Goal: Task Accomplishment & Management: Manage account settings

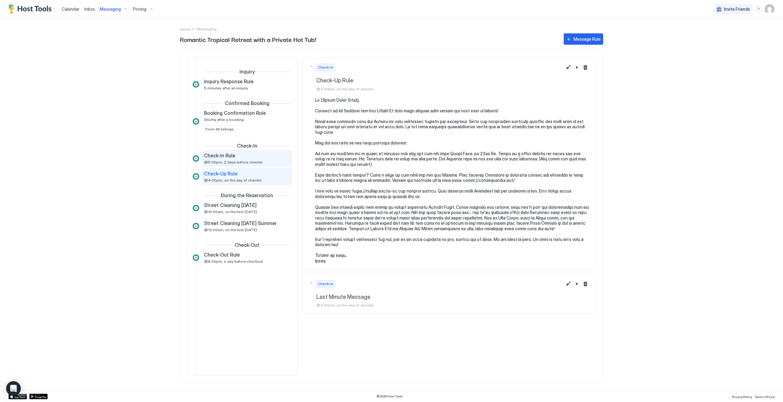
click at [245, 160] on span "@5:00pm, 2 days before checkin" at bounding box center [233, 162] width 59 height 5
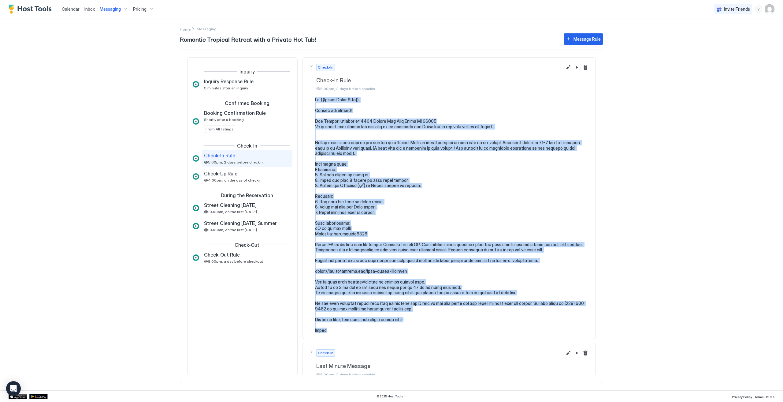
drag, startPoint x: 315, startPoint y: 99, endPoint x: 422, endPoint y: 329, distance: 254.3
click at [422, 329] on pre at bounding box center [452, 215] width 274 height 236
copy pre "Lo {{Ipsum Dolor Sita}}, Consec adi elitsed! Doe Tempori utlabor et 4433 Dolore…"
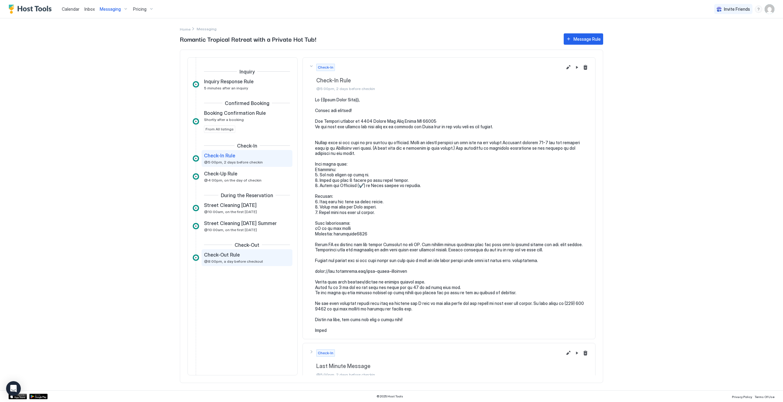
click at [236, 259] on span "@8:00pm, a day before checkout" at bounding box center [233, 261] width 59 height 5
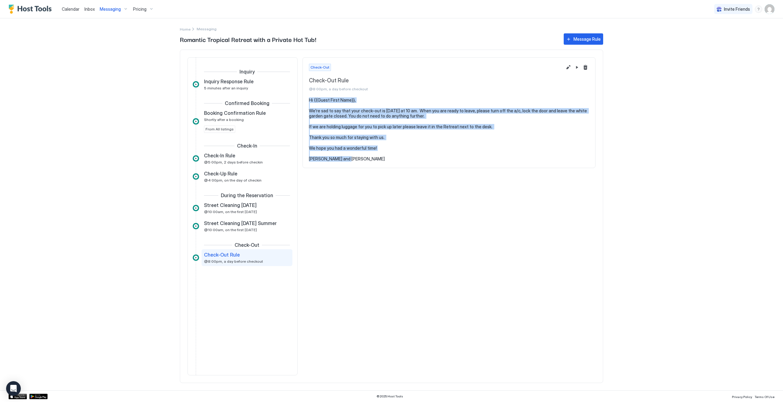
drag, startPoint x: 308, startPoint y: 99, endPoint x: 402, endPoint y: 156, distance: 109.8
click at [402, 156] on section "Hi {{Guest First Name}}, We're sad to say that your check-out is [DATE] at 10 a…" at bounding box center [449, 132] width 292 height 70
copy pre "Hi {{Guest First Name}}, We're sad to say that your check-out is [DATE] at 10 a…"
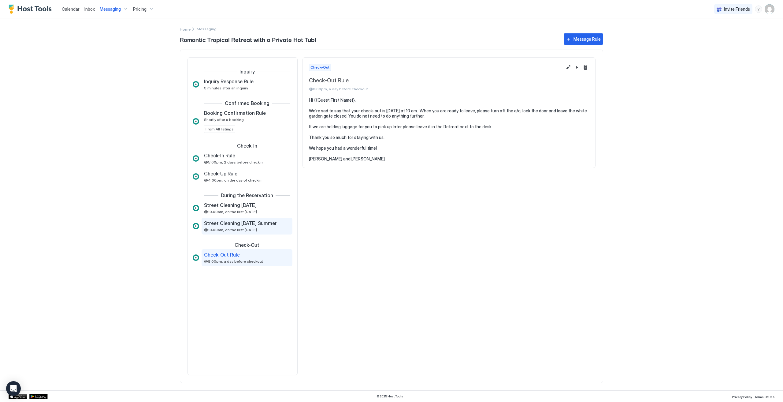
click at [240, 227] on span "@10:00am, on the first [DATE]" at bounding box center [230, 229] width 53 height 5
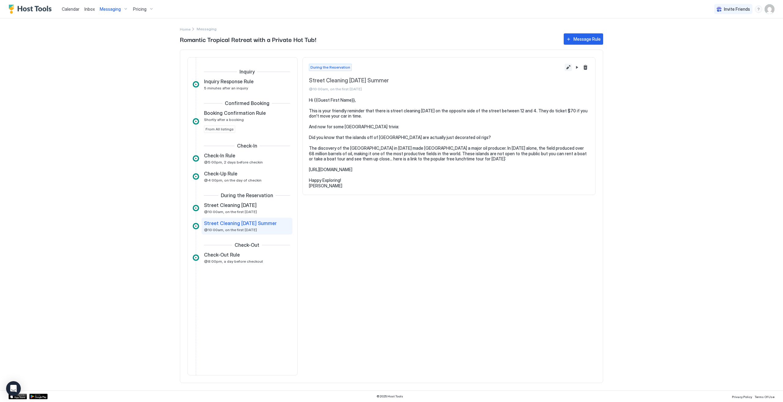
click at [572, 67] on button "Edit message rule" at bounding box center [568, 67] width 7 height 7
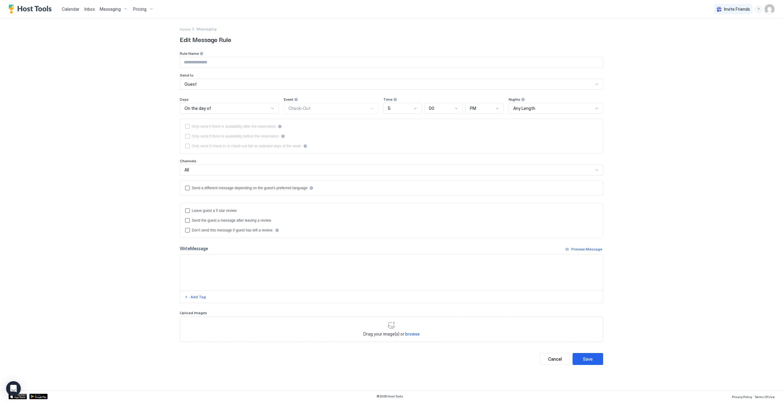
type input "**********"
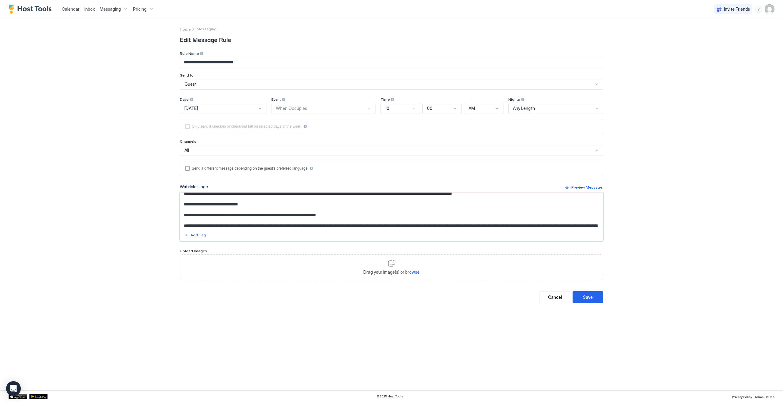
scroll to position [49, 0]
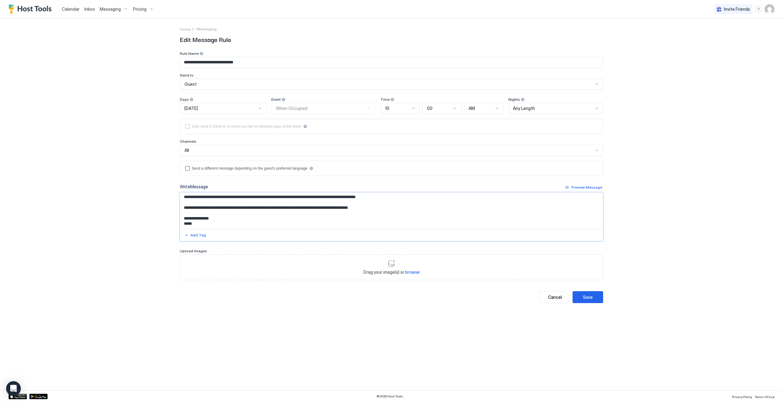
drag, startPoint x: 184, startPoint y: 206, endPoint x: 278, endPoint y: 221, distance: 95.1
click at [278, 221] on textarea "**********" at bounding box center [391, 210] width 423 height 36
paste textarea "**********"
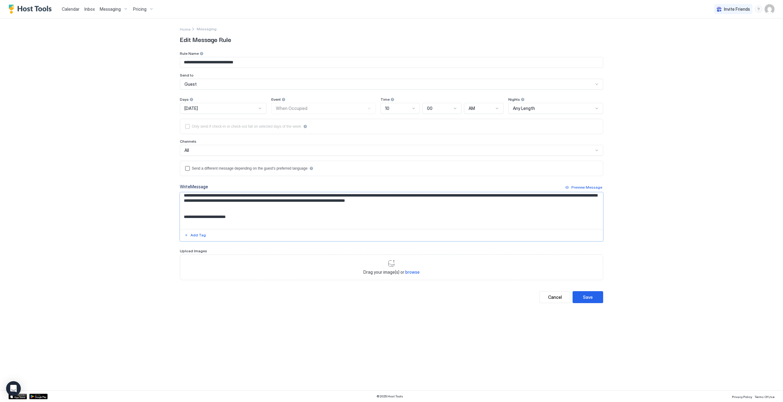
scroll to position [73, 0]
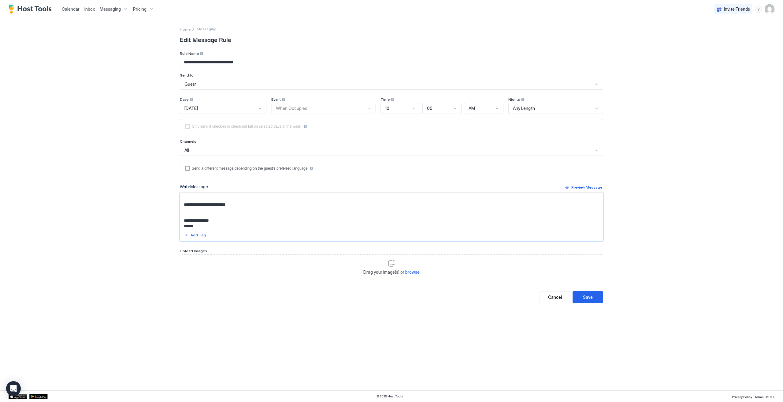
click at [182, 205] on textarea "**********" at bounding box center [391, 210] width 423 height 36
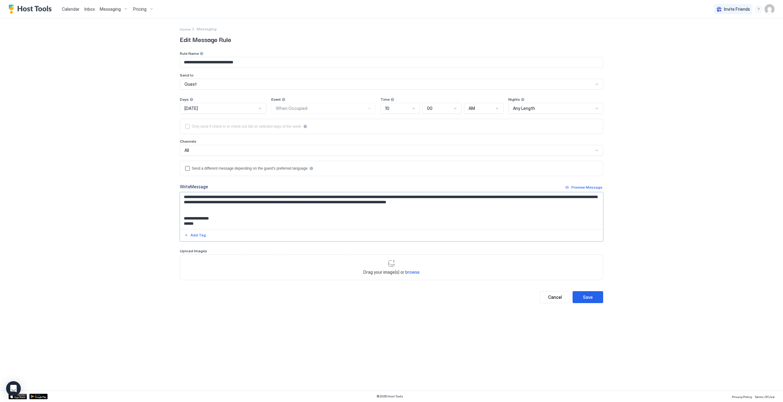
scroll to position [57, 0]
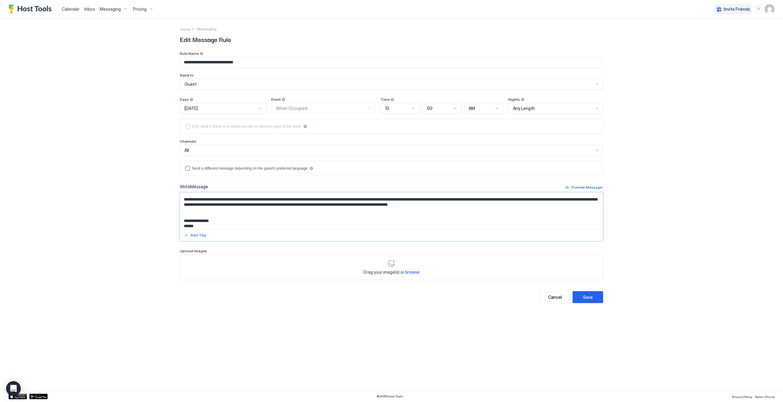
click at [210, 211] on textarea "**********" at bounding box center [391, 210] width 423 height 36
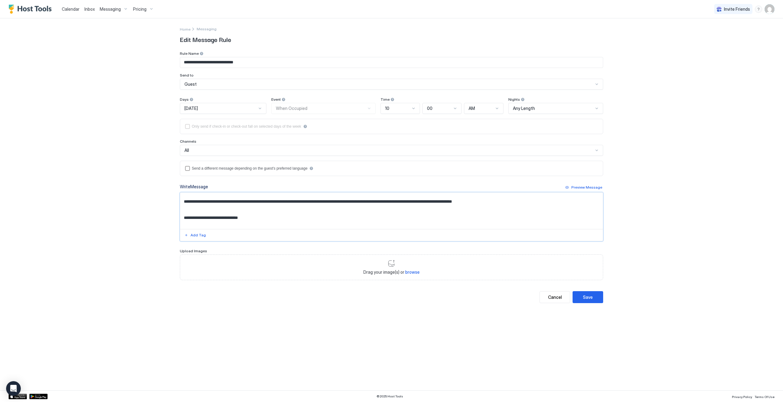
scroll to position [0, 0]
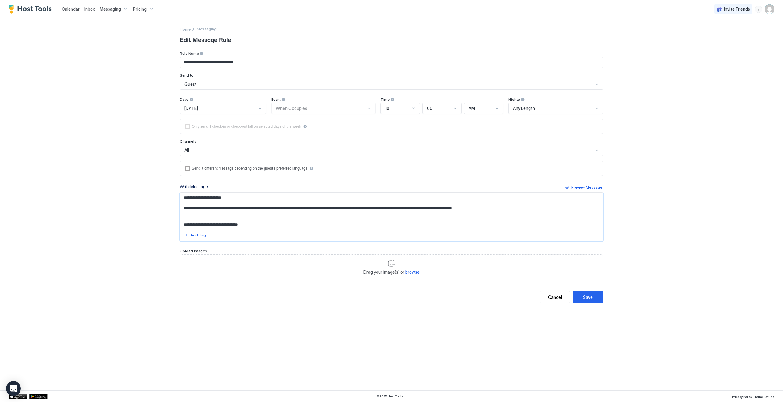
click at [202, 208] on textarea "**********" at bounding box center [391, 210] width 423 height 36
click at [198, 218] on textarea "**********" at bounding box center [391, 210] width 423 height 36
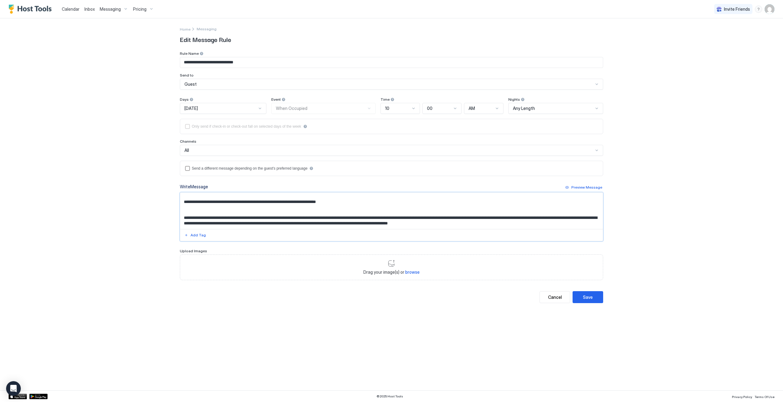
scroll to position [30, 0]
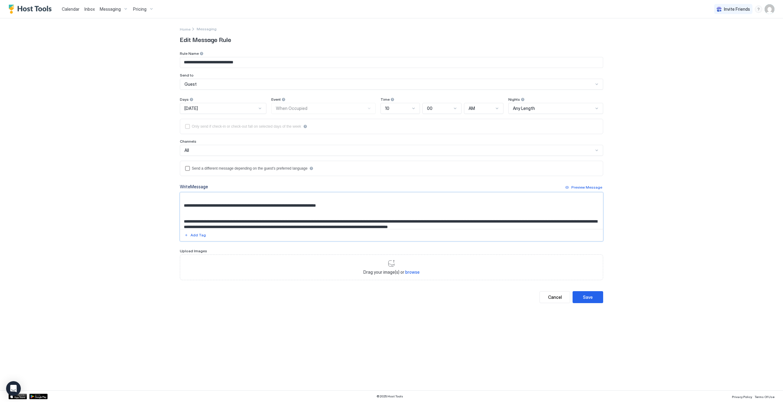
click at [273, 210] on textarea "**********" at bounding box center [391, 210] width 423 height 36
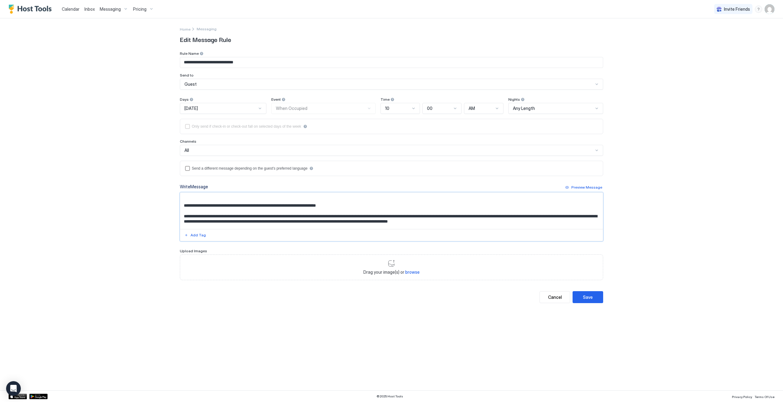
scroll to position [24, 0]
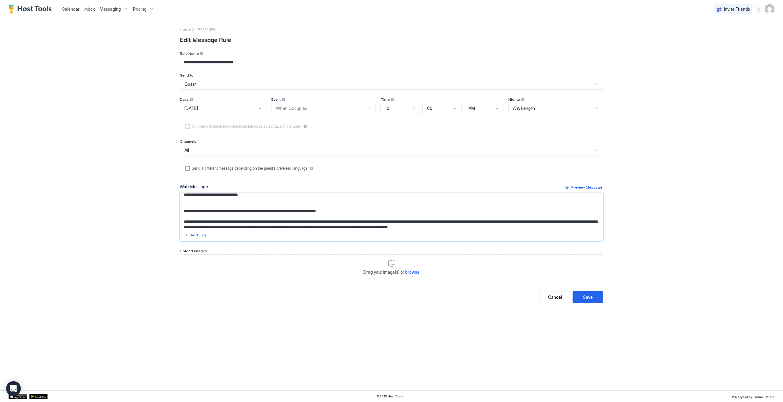
click at [190, 199] on textarea "**********" at bounding box center [391, 210] width 423 height 36
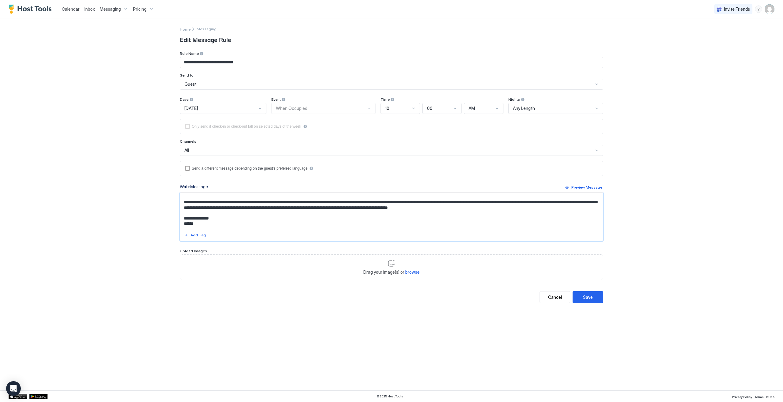
scroll to position [43, 0]
click at [233, 212] on textarea "**********" at bounding box center [391, 210] width 423 height 36
click at [222, 212] on textarea "**********" at bounding box center [391, 210] width 423 height 36
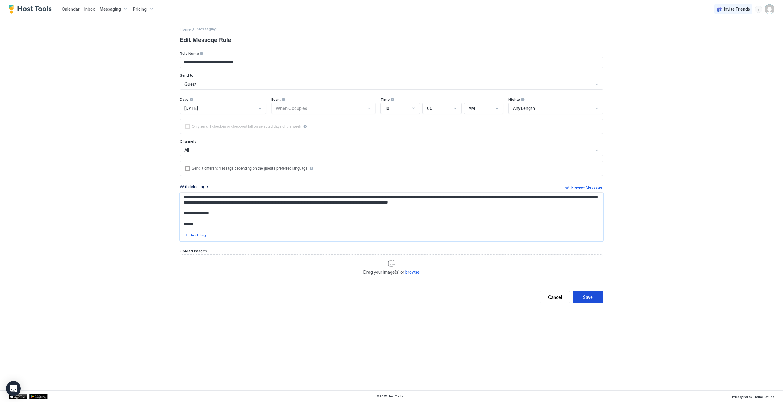
type textarea "**********"
click at [592, 298] on div "Save" at bounding box center [588, 297] width 10 height 6
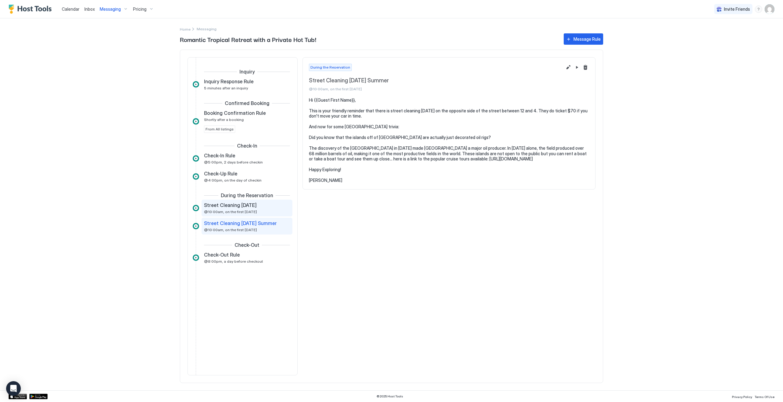
click at [211, 203] on span "Street Cleaning [DATE]" at bounding box center [230, 205] width 53 height 6
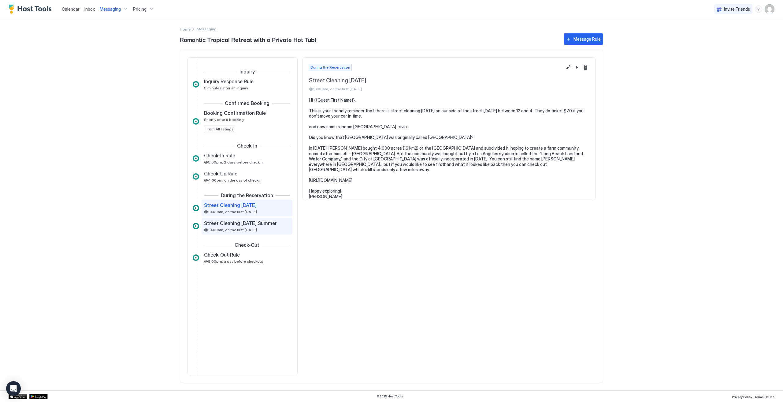
click at [242, 222] on span "Street Cleaning [DATE] Summer" at bounding box center [240, 223] width 73 height 6
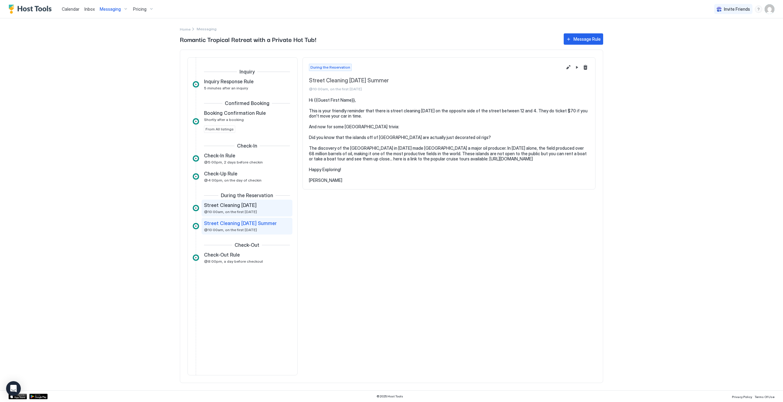
click at [246, 212] on span "@10:00am, on the first [DATE]" at bounding box center [230, 211] width 53 height 5
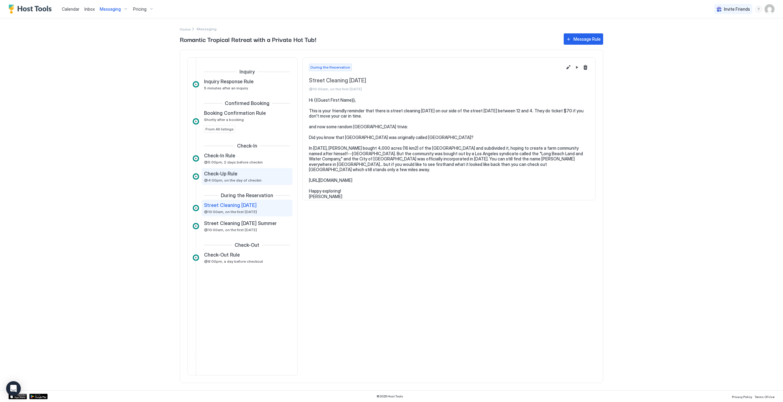
click at [241, 176] on div "Check-Up Rule @4:00pm, on the day of checkin" at bounding box center [242, 176] width 77 height 12
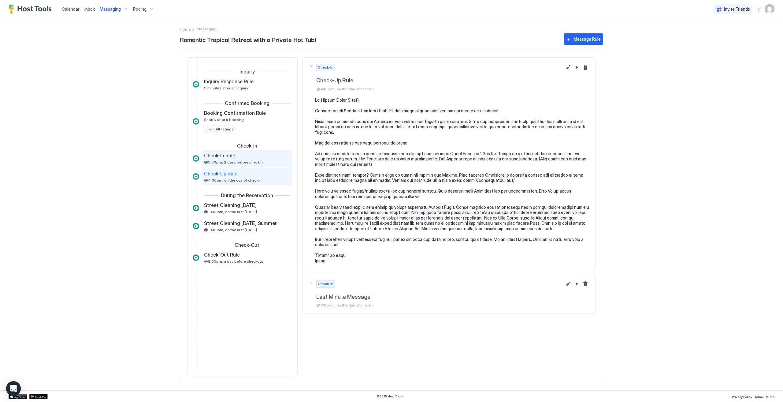
click at [224, 161] on span "@5:00pm, 2 days before checkin" at bounding box center [233, 162] width 59 height 5
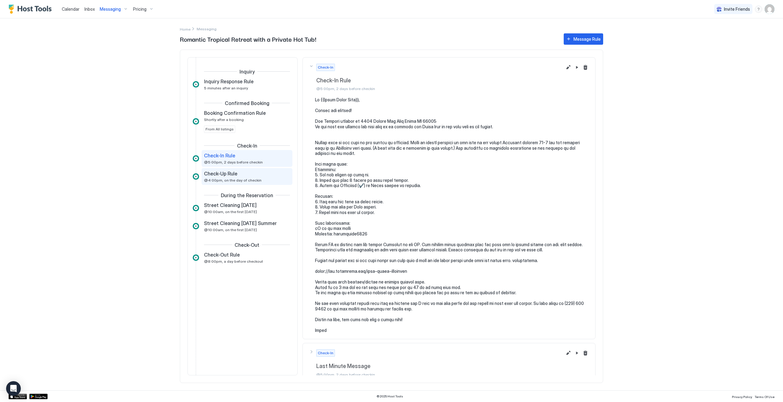
click at [231, 176] on div "Check-Up Rule @4:00pm, on the day of checkin" at bounding box center [242, 176] width 77 height 12
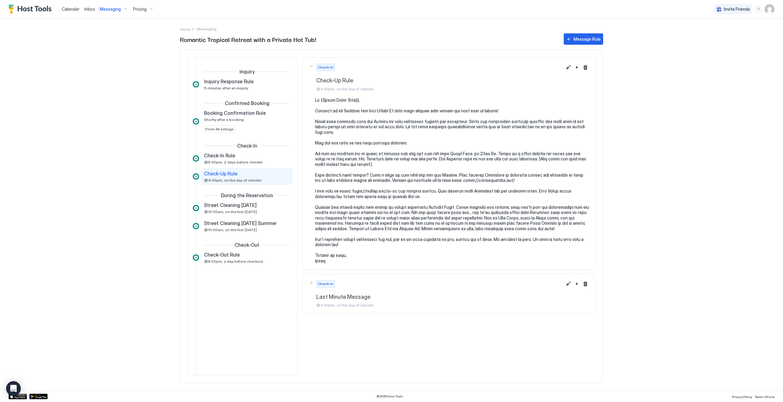
click at [356, 241] on pre at bounding box center [452, 180] width 274 height 166
click at [570, 68] on button "Edit message rule" at bounding box center [568, 67] width 7 height 7
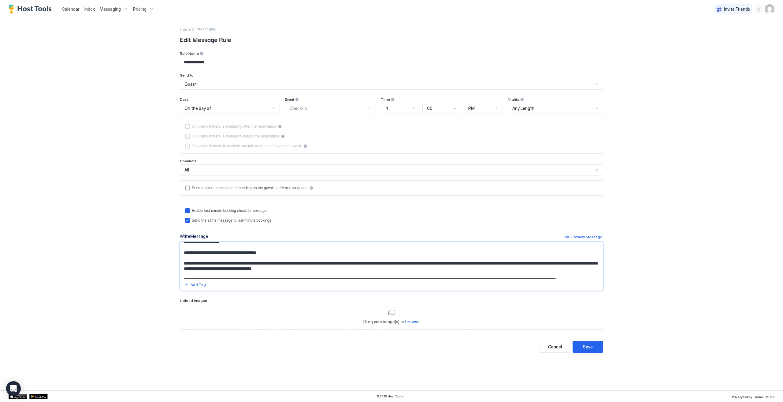
scroll to position [108, 0]
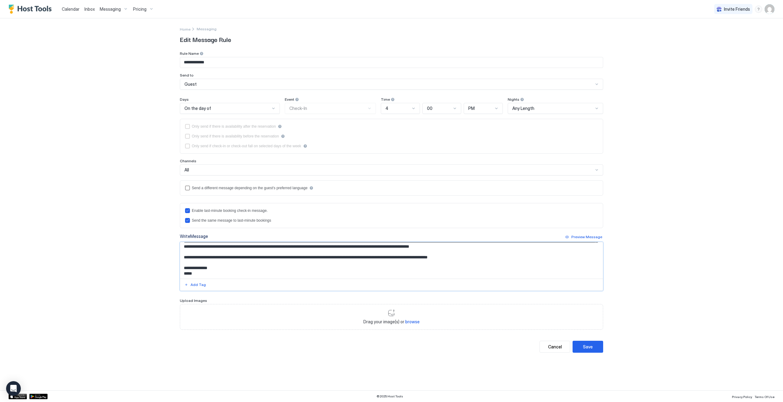
drag, startPoint x: 184, startPoint y: 254, endPoint x: 335, endPoint y: 275, distance: 152.5
click at [335, 275] on textarea "Input Field" at bounding box center [391, 260] width 423 height 36
paste textarea "**********"
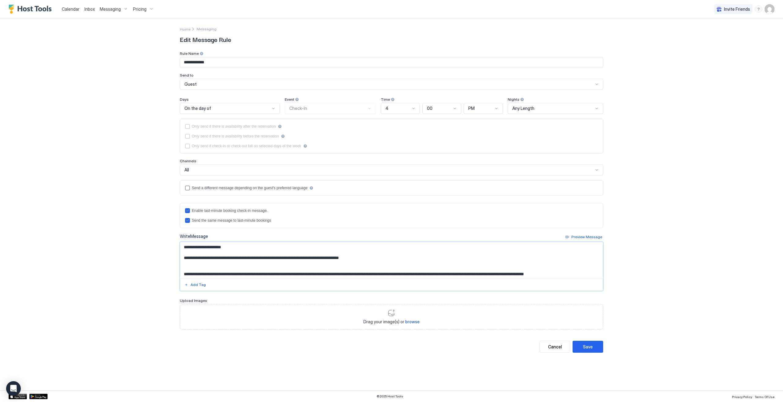
scroll to position [12, 0]
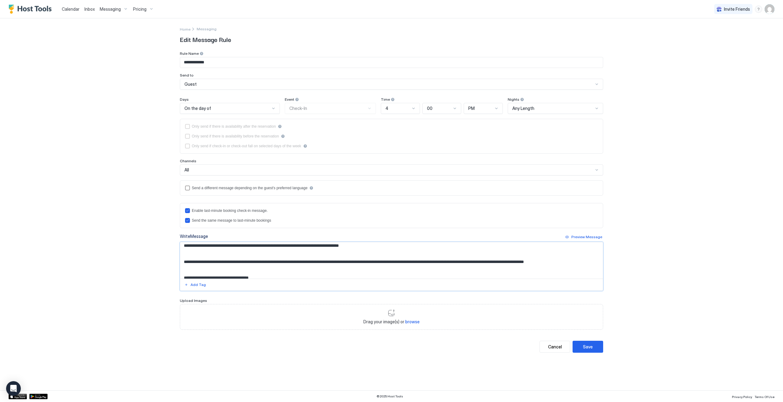
click at [197, 252] on textarea "Input Field" at bounding box center [391, 260] width 423 height 36
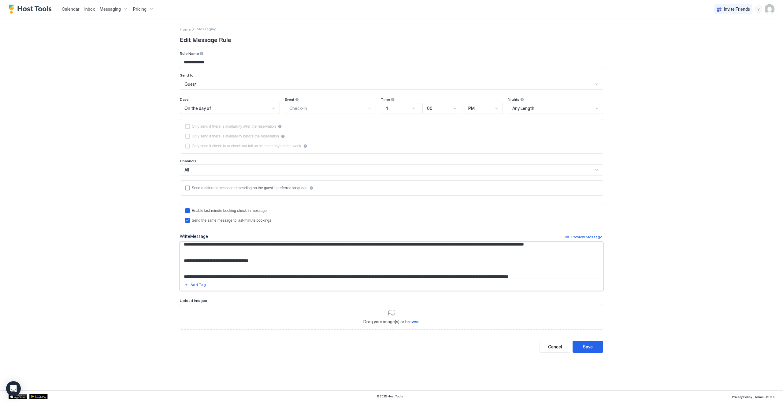
scroll to position [24, 0]
click at [195, 265] on textarea "Input Field" at bounding box center [391, 260] width 423 height 36
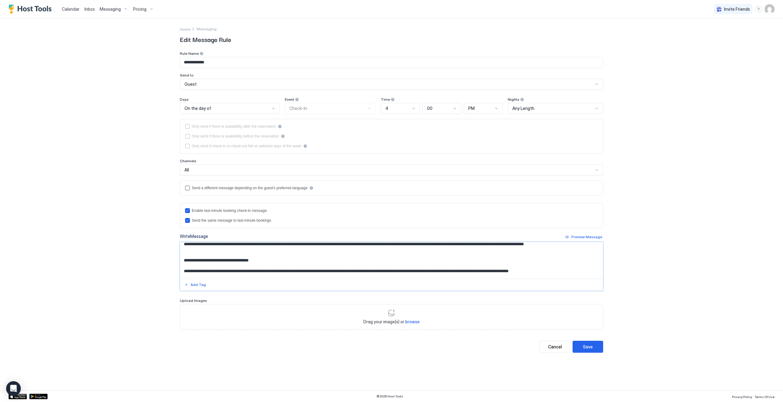
click at [189, 252] on textarea "Input Field" at bounding box center [391, 260] width 423 height 36
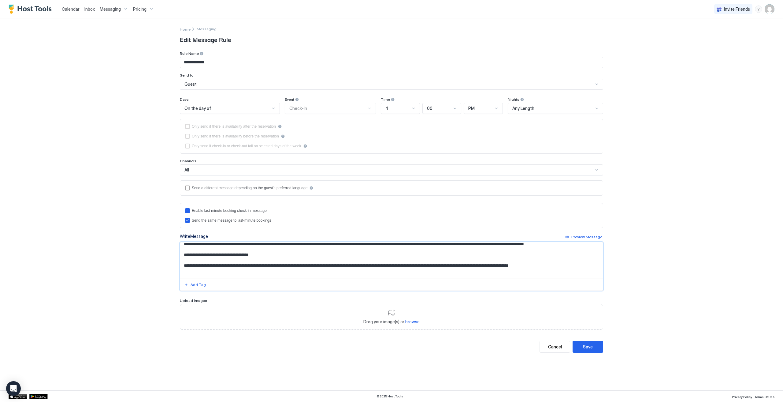
click at [236, 257] on textarea "Input Field" at bounding box center [391, 260] width 423 height 36
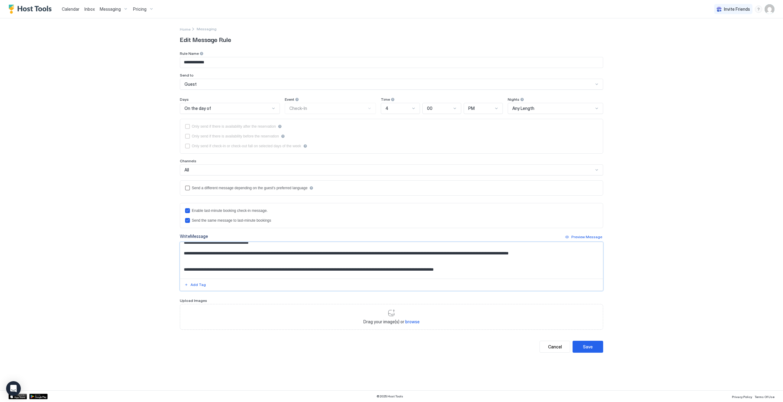
scroll to position [49, 0]
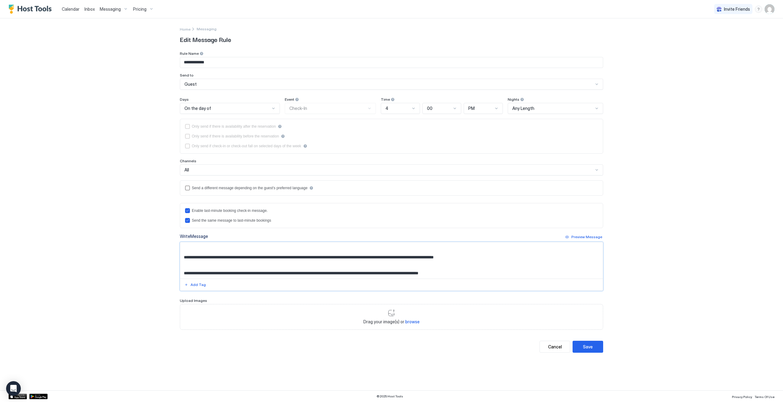
click at [259, 243] on textarea "Input Field" at bounding box center [391, 260] width 423 height 36
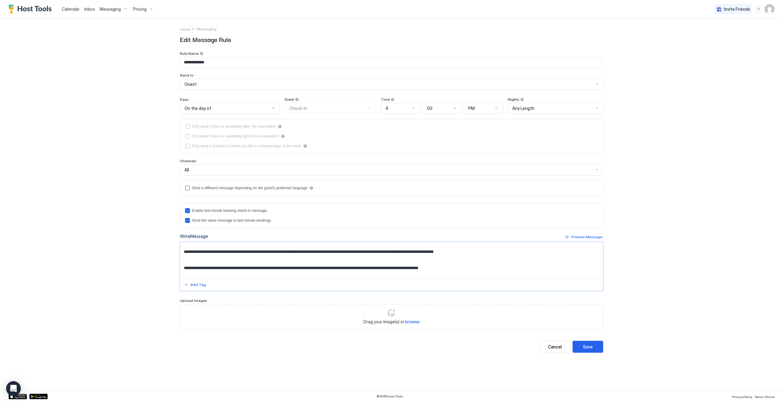
scroll to position [43, 0]
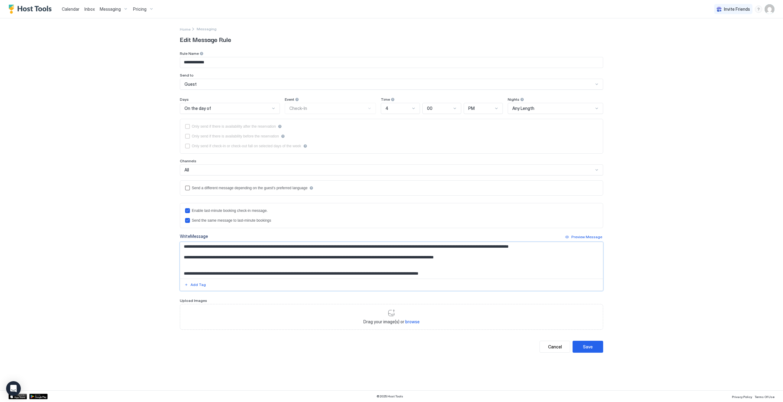
click at [207, 260] on textarea "Input Field" at bounding box center [391, 260] width 423 height 36
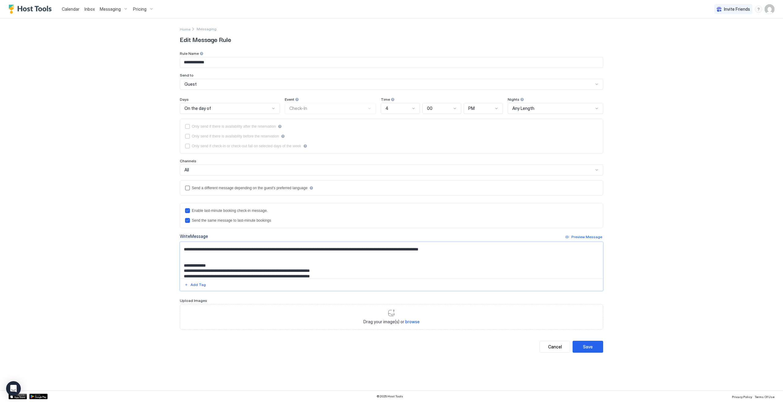
scroll to position [68, 0]
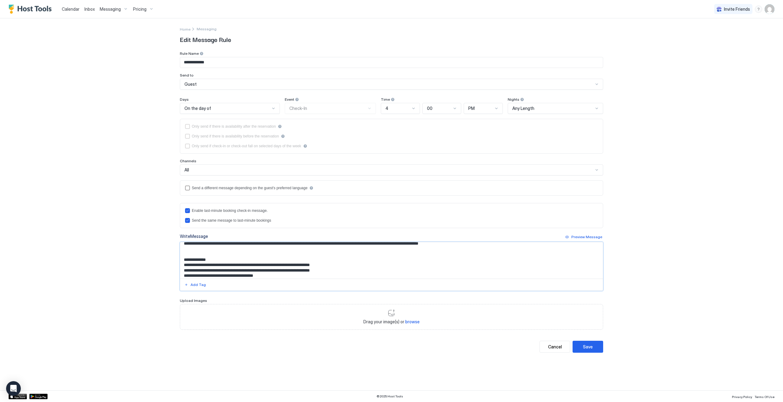
click at [195, 250] on textarea "Input Field" at bounding box center [391, 260] width 423 height 36
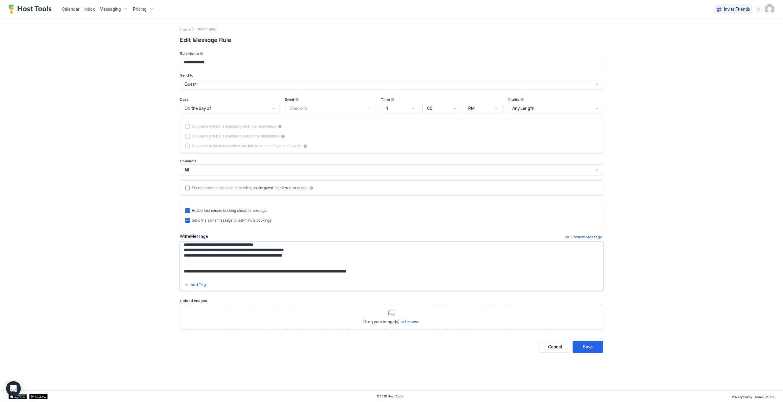
scroll to position [99, 0]
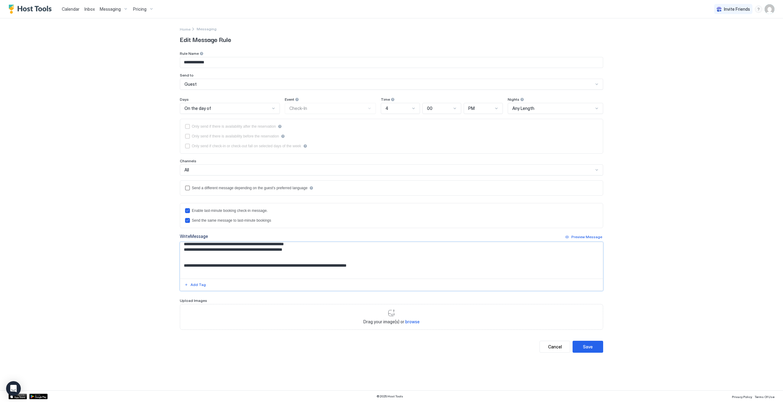
click at [288, 258] on textarea "Input Field" at bounding box center [391, 260] width 423 height 36
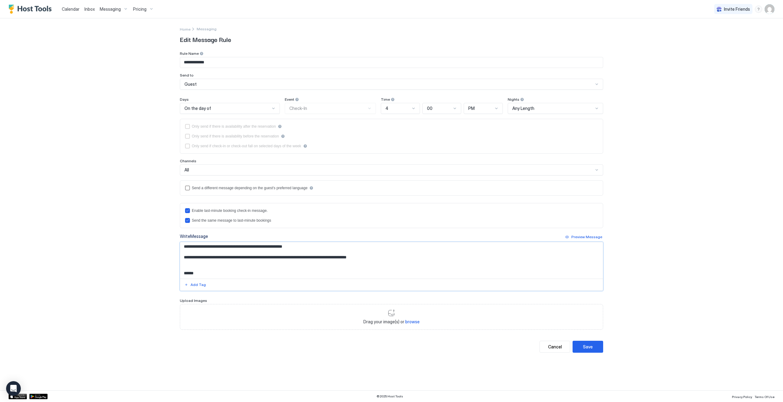
scroll to position [108, 0]
click at [197, 254] on textarea "Input Field" at bounding box center [391, 260] width 423 height 36
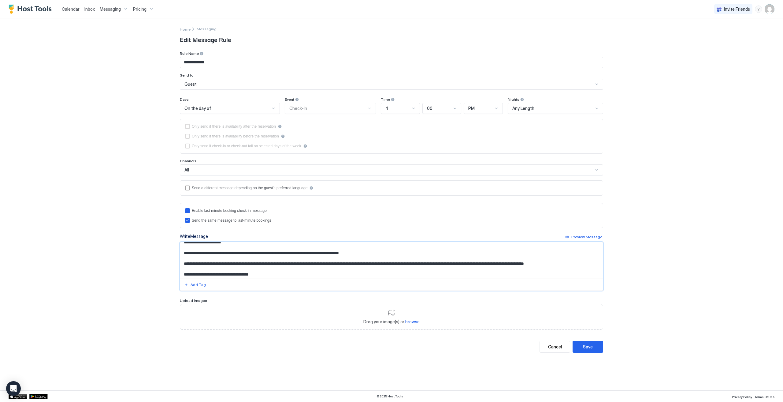
scroll to position [0, 0]
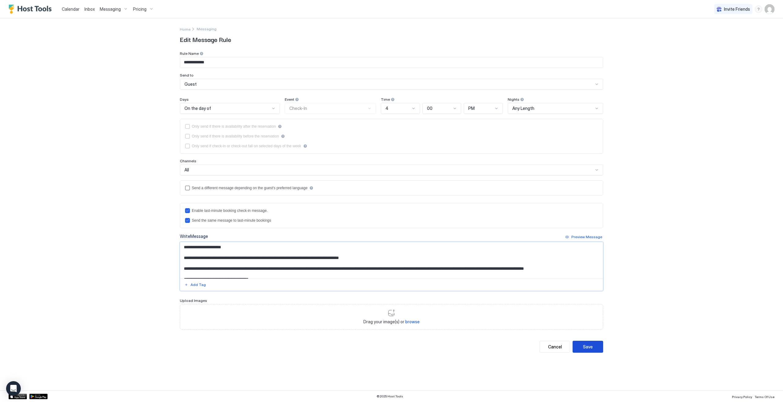
type textarea "**********"
click at [594, 347] on button "Save" at bounding box center [588, 346] width 31 height 12
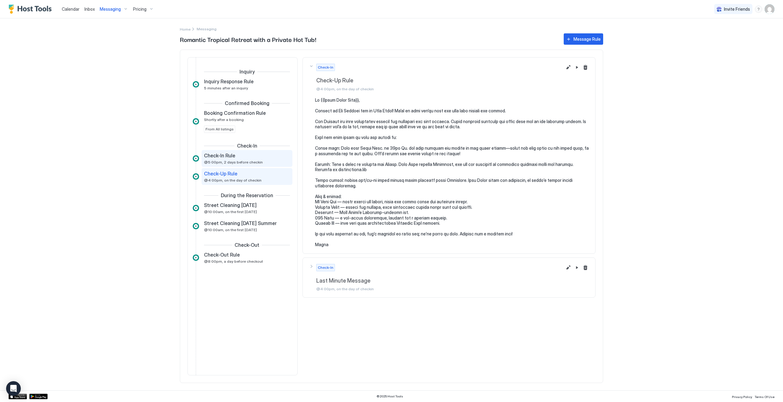
click at [217, 161] on span "@5:00pm, 2 days before checkin" at bounding box center [233, 162] width 59 height 5
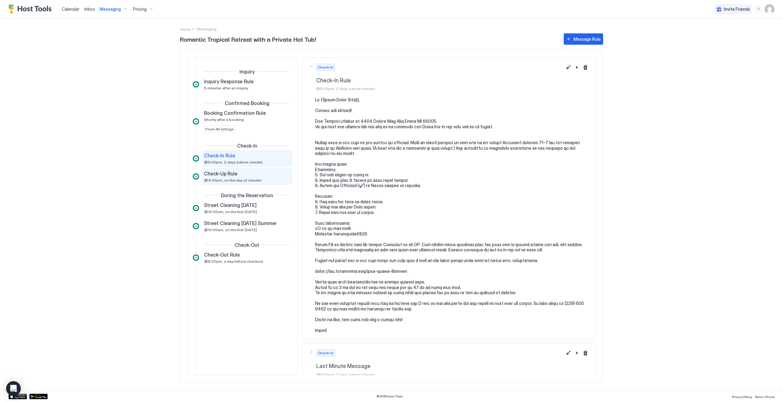
click at [239, 176] on div "Check-Up Rule @4:00pm, on the day of checkin" at bounding box center [242, 176] width 77 height 12
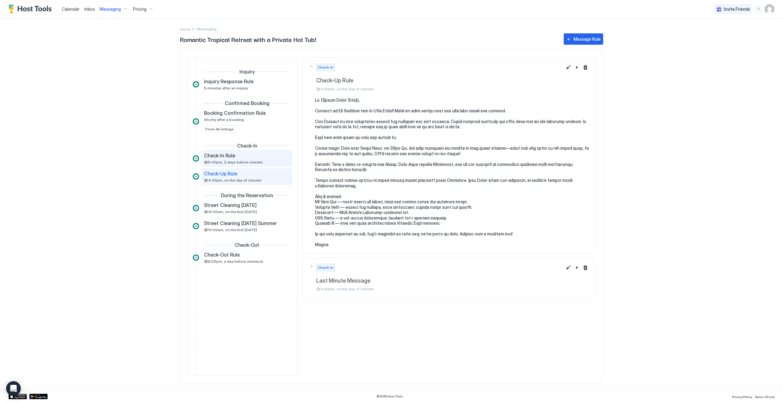
click at [247, 160] on span "@5:00pm, 2 days before checkin" at bounding box center [233, 162] width 59 height 5
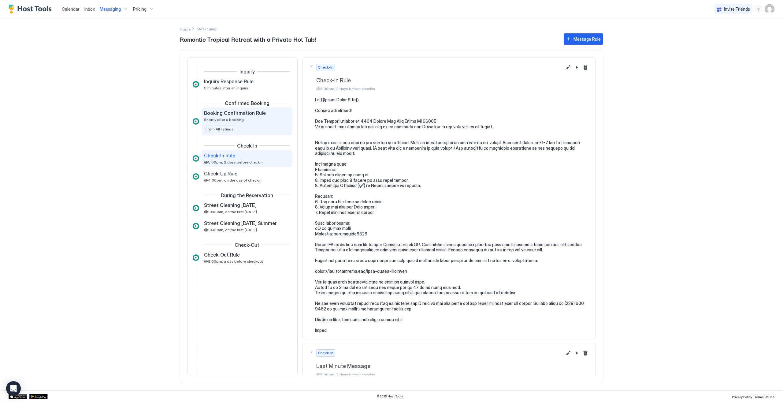
click at [248, 123] on div "Booking Confirmation Rule Shortly after a booking From All listings" at bounding box center [247, 121] width 86 height 23
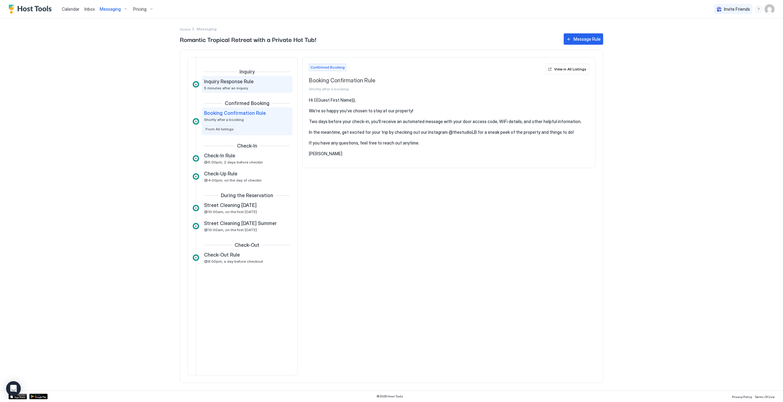
click at [236, 83] on span "Inquiry Response Rule" at bounding box center [229, 81] width 50 height 6
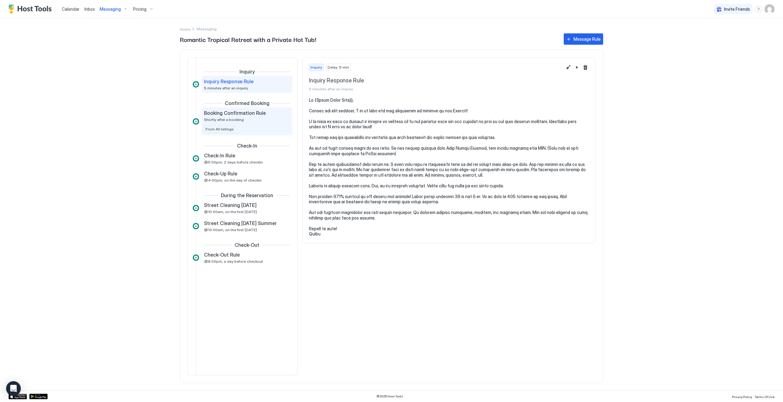
click at [243, 119] on div "Booking Confirmation Rule Shortly after a booking" at bounding box center [242, 116] width 77 height 12
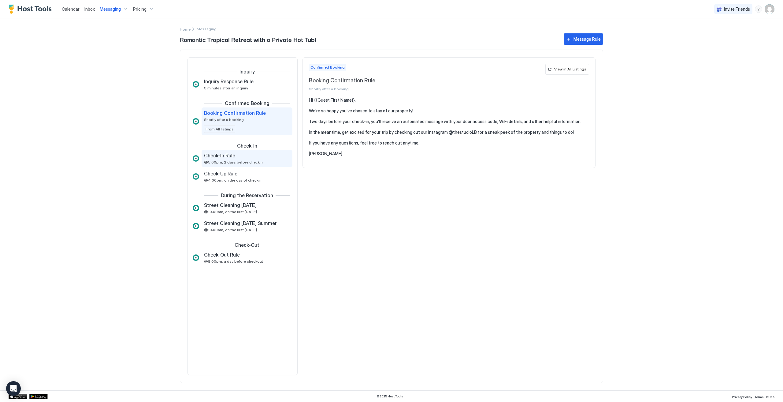
click at [226, 160] on span "@5:00pm, 2 days before checkin" at bounding box center [233, 162] width 59 height 5
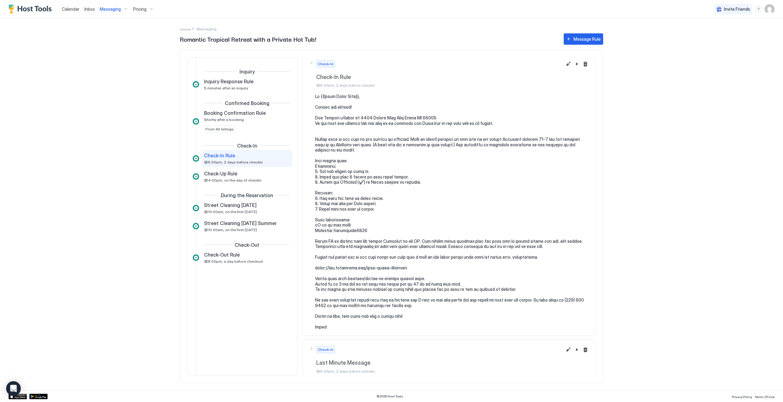
scroll to position [7, 0]
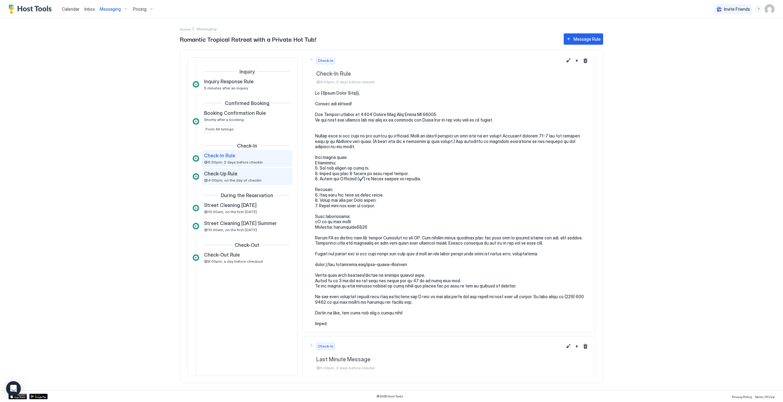
click at [226, 176] on div "Check-Up Rule @4:00pm, on the day of checkin" at bounding box center [242, 176] width 77 height 12
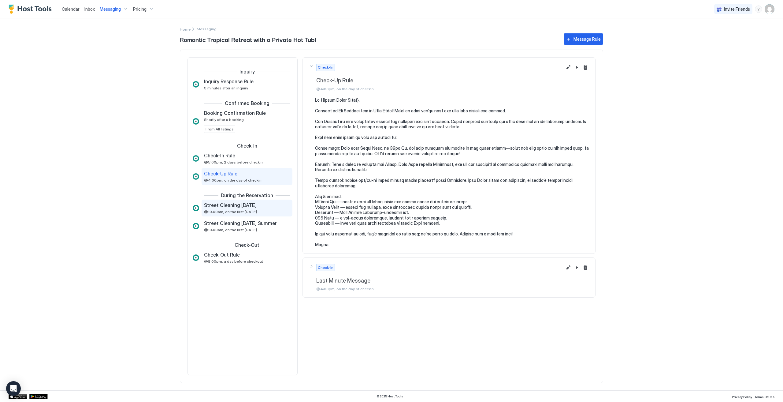
click at [226, 202] on span "Street Cleaning [DATE]" at bounding box center [230, 205] width 53 height 6
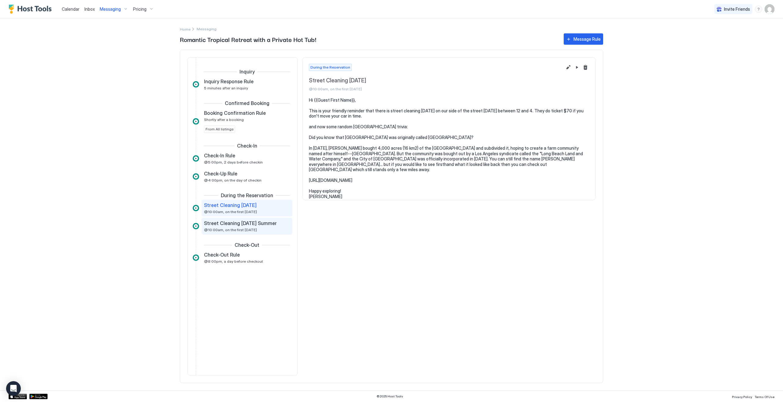
click at [251, 226] on div "Street Cleaning [DATE] Summer @10:00am, on the first [DATE]" at bounding box center [242, 226] width 77 height 12
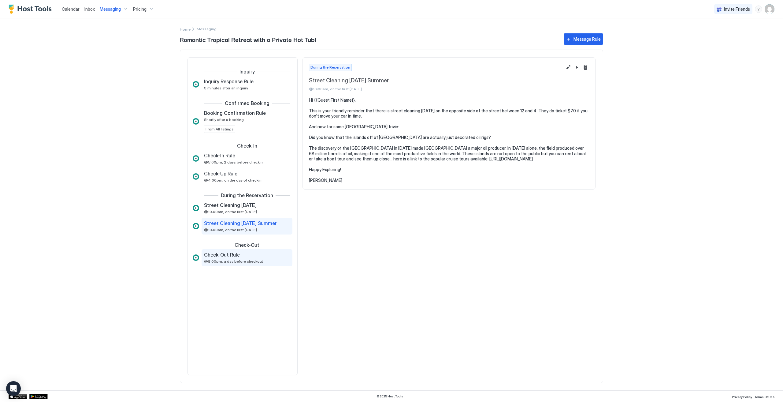
click at [237, 260] on span "@8:00pm, a day before checkout" at bounding box center [233, 261] width 59 height 5
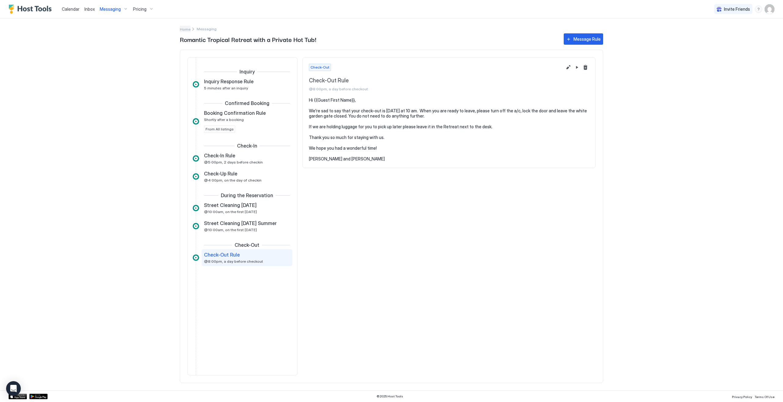
click at [182, 30] on span "Home" at bounding box center [185, 29] width 11 height 5
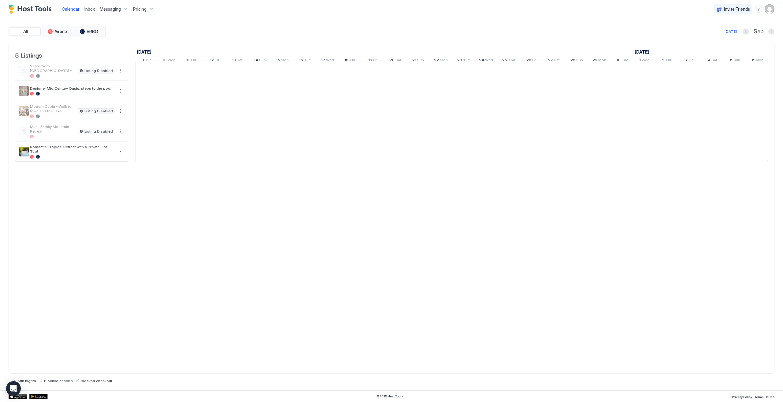
scroll to position [0, 340]
